Goal: Task Accomplishment & Management: Manage account settings

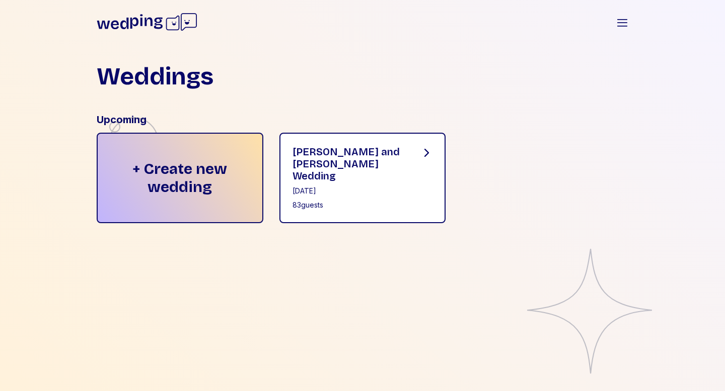
click at [378, 154] on div "[PERSON_NAME] and [PERSON_NAME] Wedding" at bounding box center [348, 164] width 112 height 36
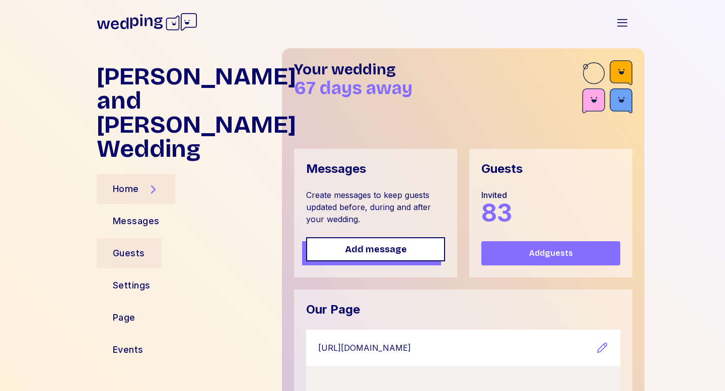
click at [132, 247] on div "Guests" at bounding box center [129, 254] width 32 height 14
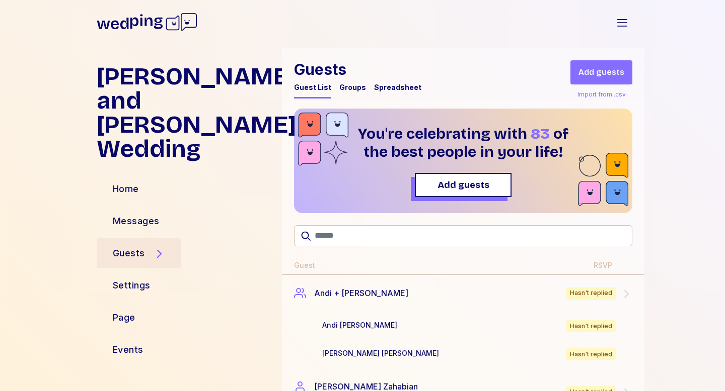
click at [374, 87] on div "Spreadsheet" at bounding box center [397, 88] width 47 height 10
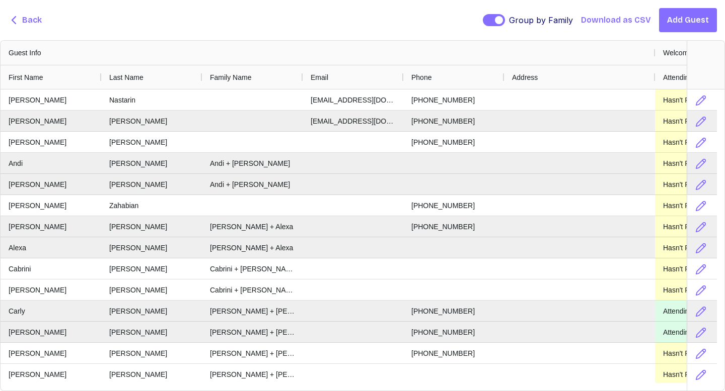
click at [17, 22] on icon "button" at bounding box center [14, 20] width 12 height 12
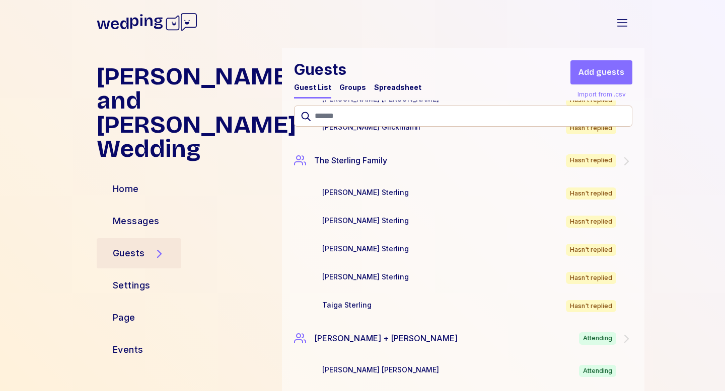
scroll to position [3935, 0]
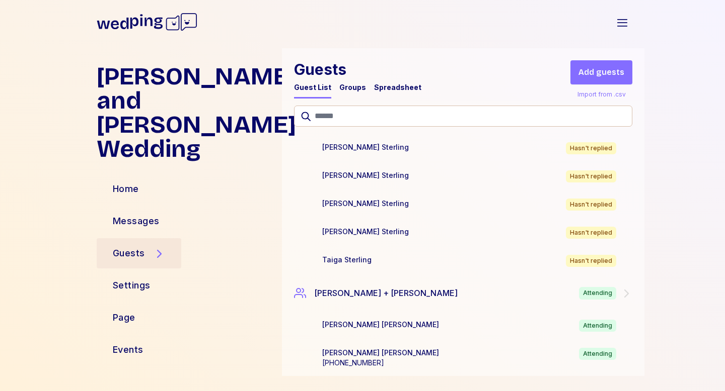
click at [151, 25] on icon at bounding box center [146, 21] width 33 height 15
